Goal: Find specific page/section: Find specific page/section

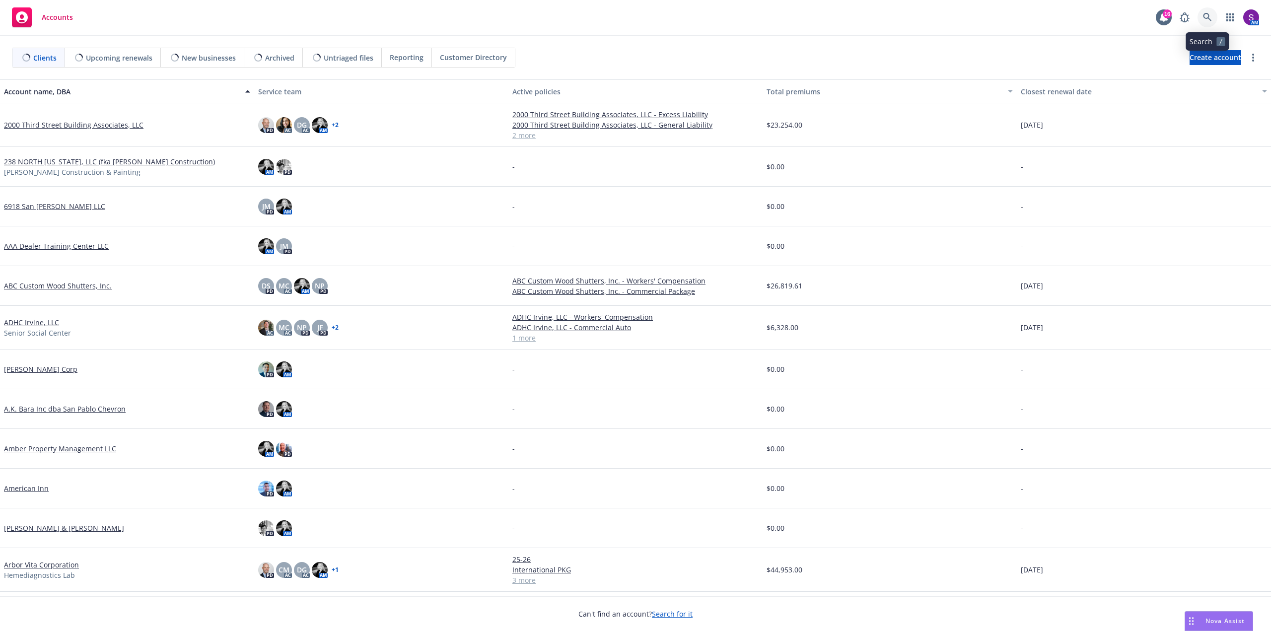
click at [1208, 16] on icon at bounding box center [1207, 17] width 8 height 8
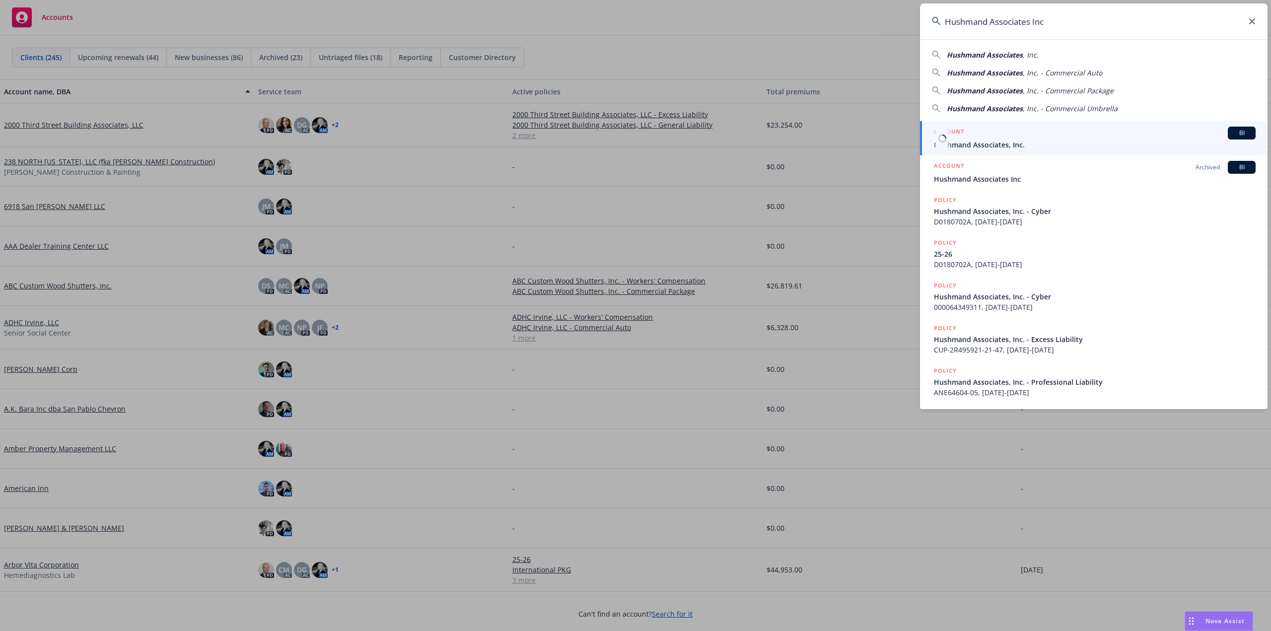
type input "Hushmand Associates Inc"
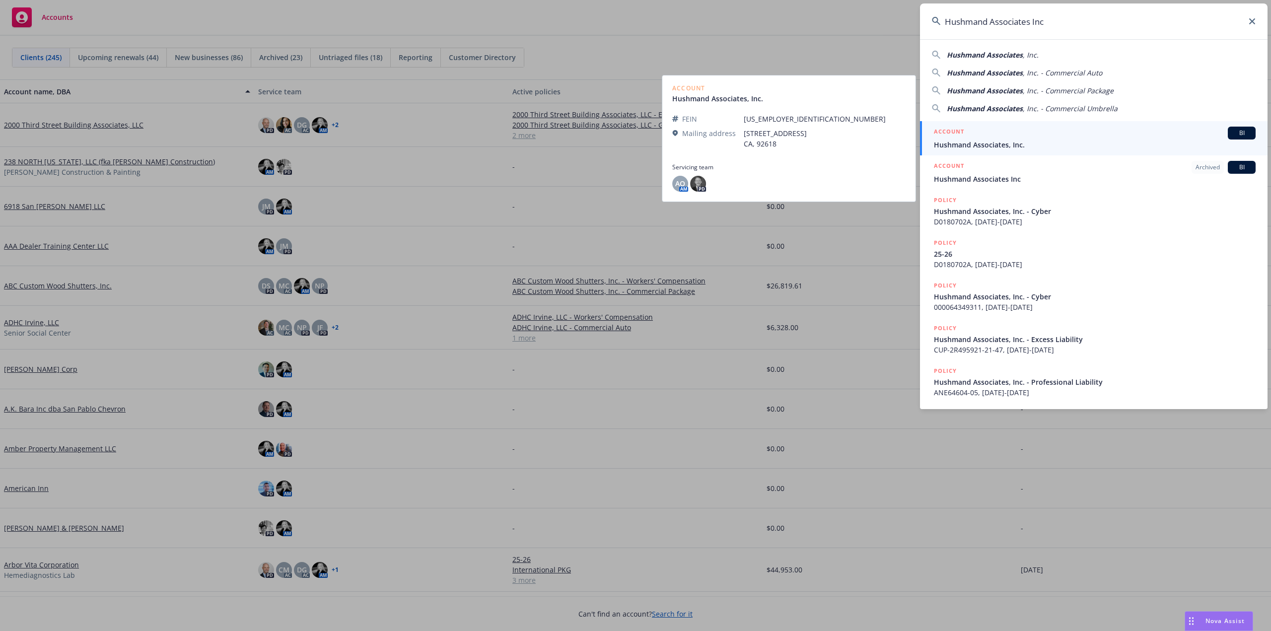
click at [1001, 132] on div "ACCOUNT BI" at bounding box center [1095, 133] width 322 height 13
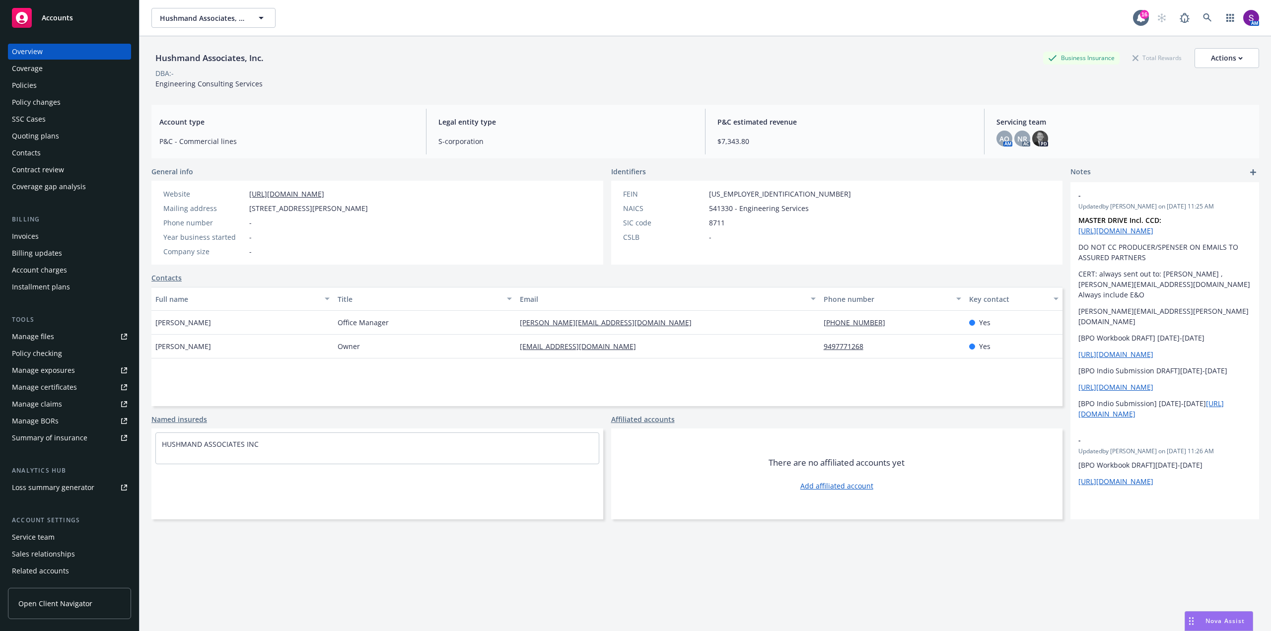
click at [54, 86] on div "Policies" at bounding box center [69, 85] width 115 height 16
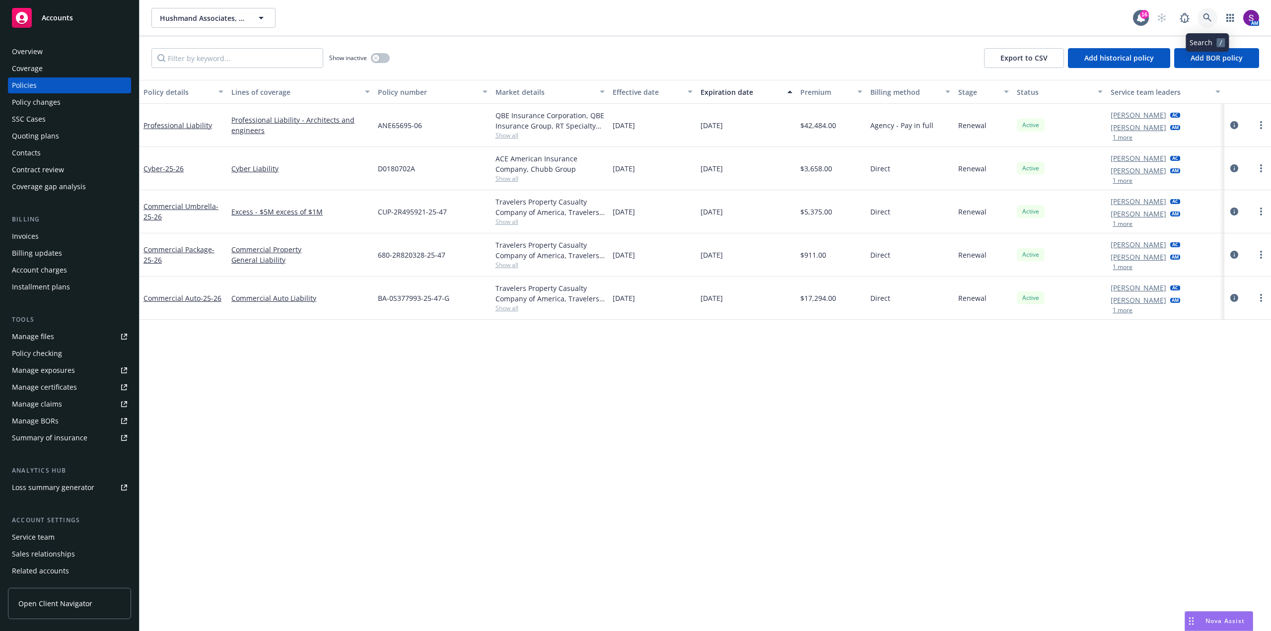
click at [1210, 14] on icon at bounding box center [1207, 17] width 9 height 9
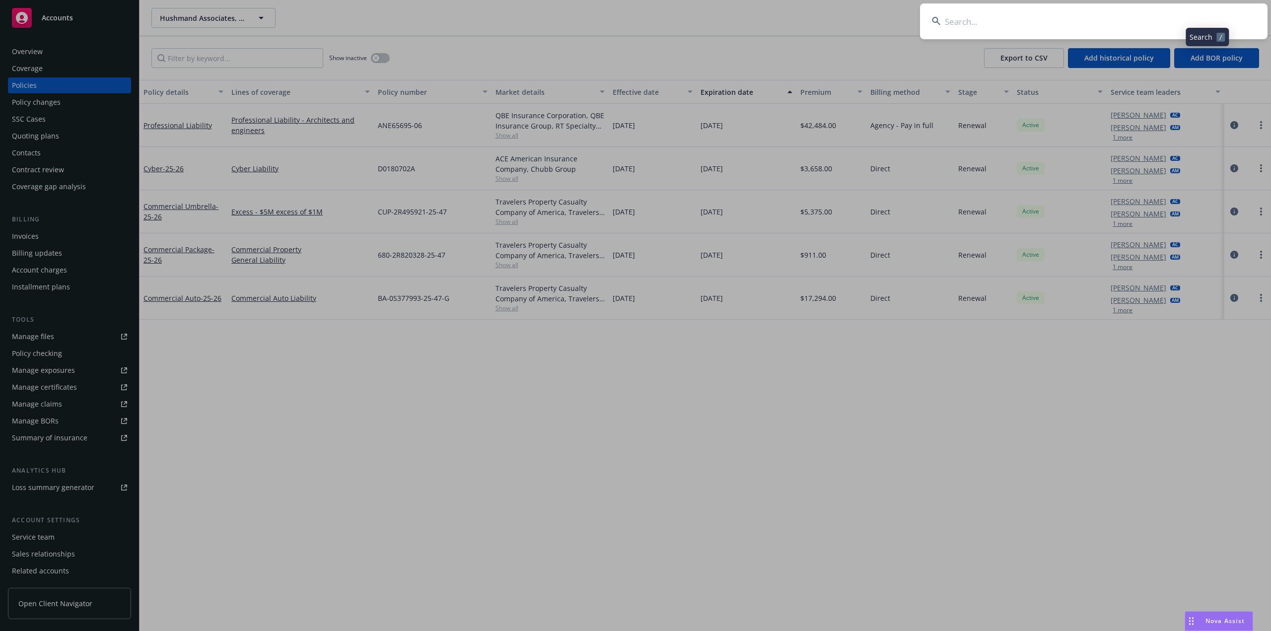
click at [1115, 31] on input at bounding box center [1094, 21] width 348 height 36
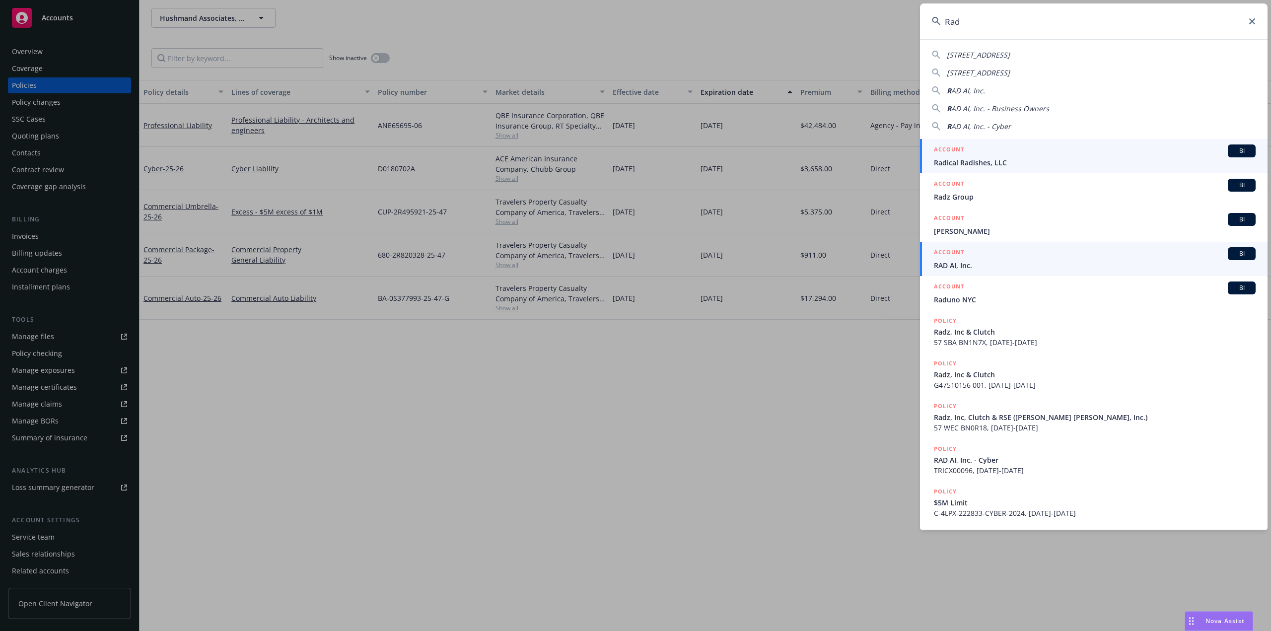
type input "Rad"
click at [968, 272] on link "ACCOUNT BI RAD AI, Inc." at bounding box center [1094, 259] width 348 height 34
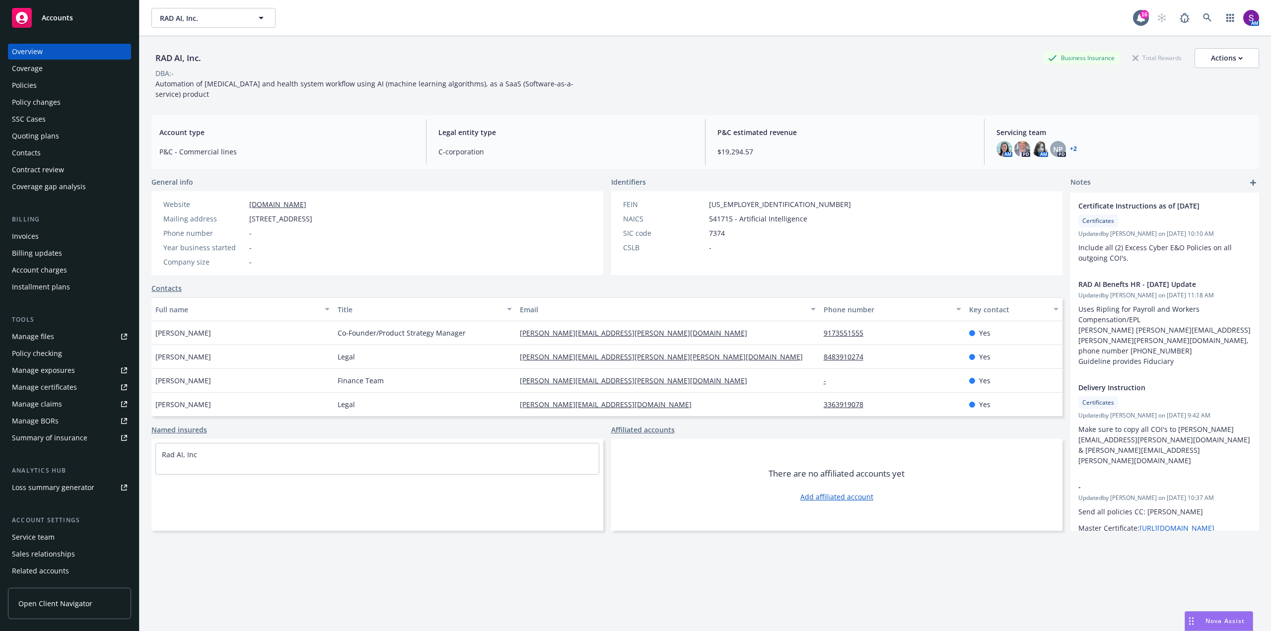
click at [41, 88] on div "Policies" at bounding box center [69, 85] width 115 height 16
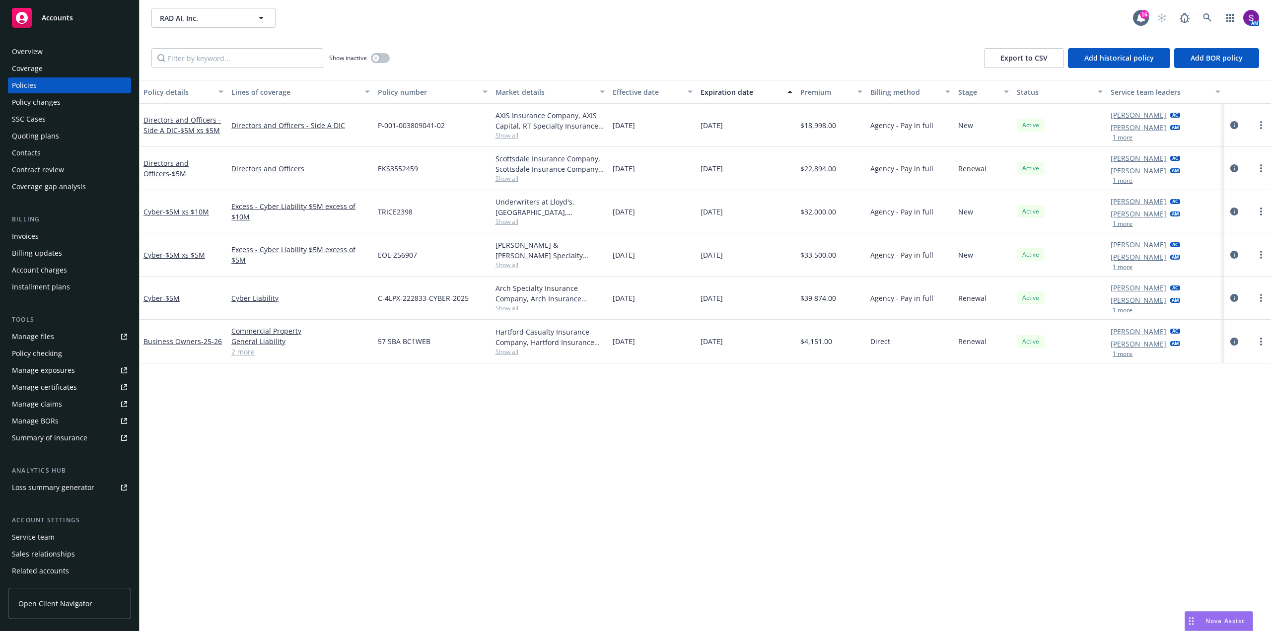
click at [96, 53] on div "Overview" at bounding box center [69, 52] width 115 height 16
